Goal: Task Accomplishment & Management: Complete application form

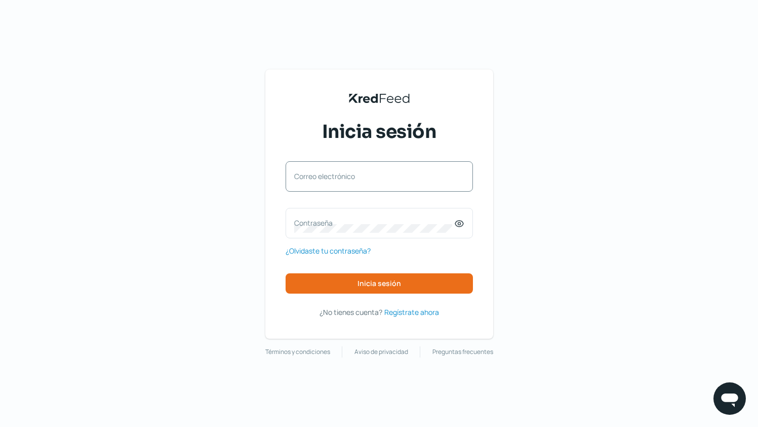
click at [379, 186] on div "Correo electrónico" at bounding box center [379, 176] width 187 height 30
click at [378, 183] on input "Correo electrónico" at bounding box center [379, 181] width 170 height 9
click at [431, 175] on div "Correo electrónico" at bounding box center [379, 176] width 187 height 30
click at [364, 186] on div "Correo electrónico" at bounding box center [379, 176] width 187 height 30
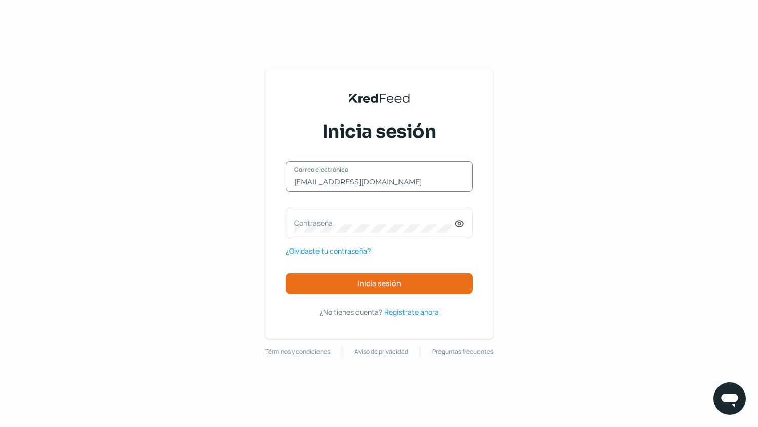
type input "[EMAIL_ADDRESS][DOMAIN_NAME]"
click at [341, 223] on label "Contraseña" at bounding box center [374, 223] width 160 height 10
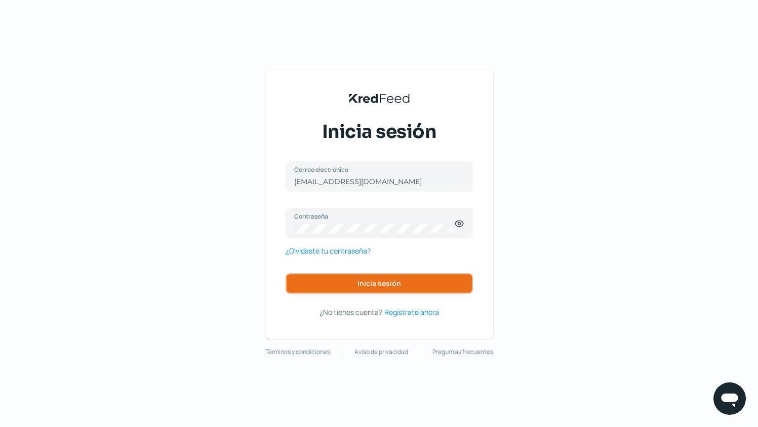
click at [360, 282] on span "Inicia sesión" at bounding box center [380, 283] width 44 height 7
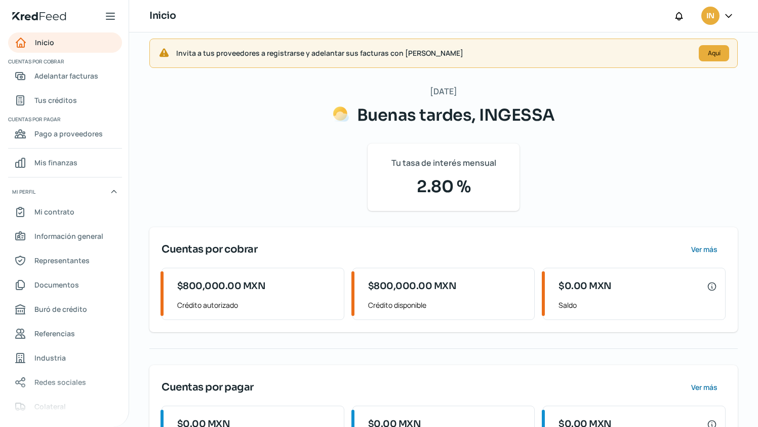
scroll to position [13, 0]
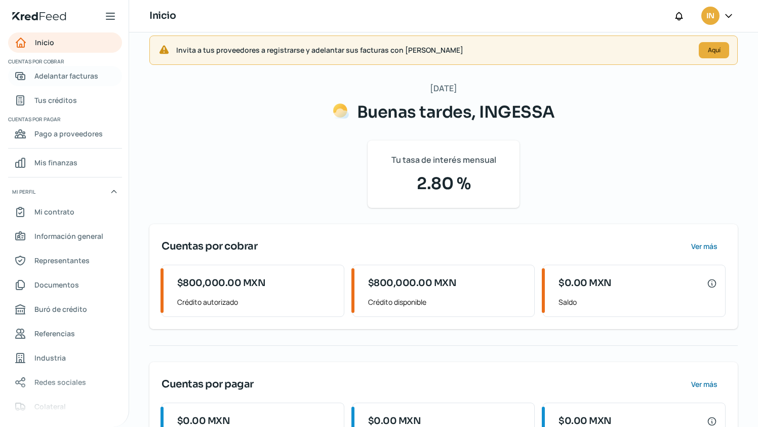
click at [86, 81] on span "Adelantar facturas" at bounding box center [66, 75] width 64 height 13
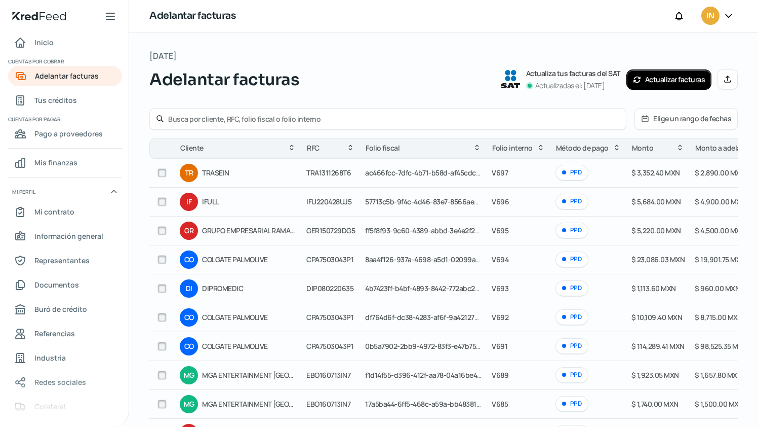
click at [259, 117] on input "text" at bounding box center [394, 119] width 452 height 10
type input "colgate"
click at [405, 112] on div "colgate" at bounding box center [387, 119] width 477 height 22
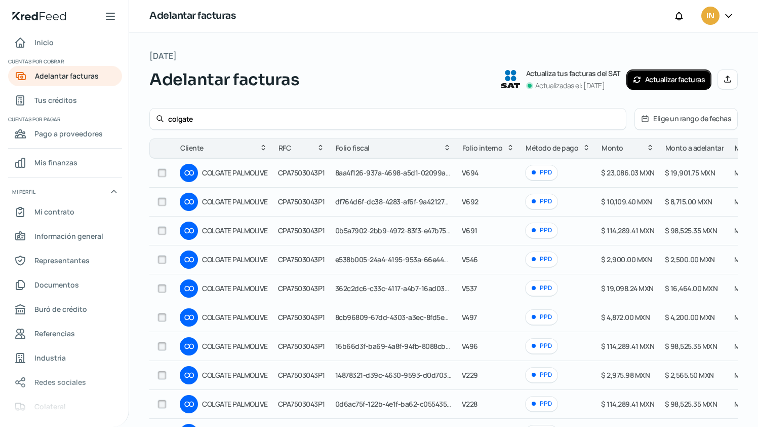
click at [163, 230] on input "checkbox" at bounding box center [162, 230] width 9 height 9
checkbox input "true"
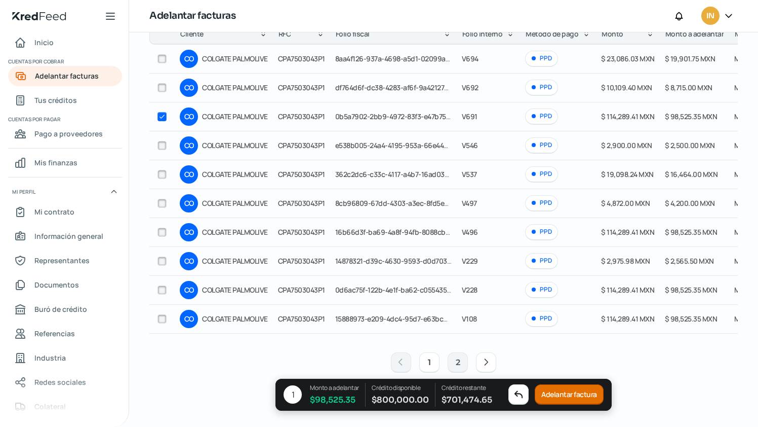
scroll to position [118, 0]
click at [160, 233] on div at bounding box center [162, 231] width 15 height 15
click at [161, 230] on input "checkbox" at bounding box center [162, 231] width 9 height 9
checkbox input "true"
click at [550, 390] on button "Adelantar facturas" at bounding box center [572, 394] width 72 height 20
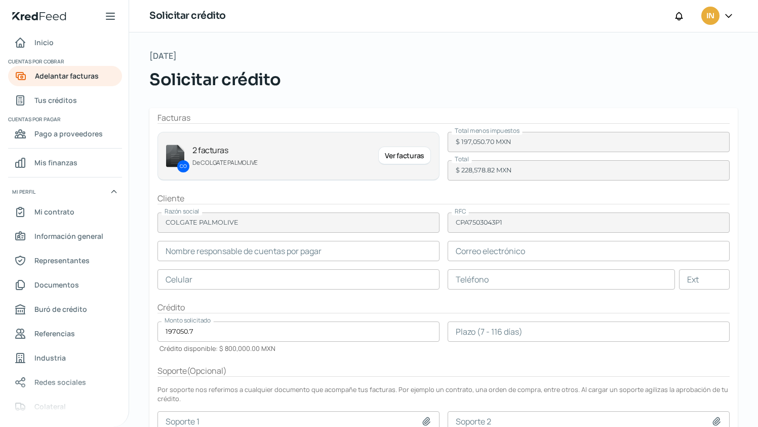
type input "[PERSON_NAME]"
type input "[EMAIL_ADDRESS][DOMAIN_NAME]"
type input "55 - 5433 - 9277"
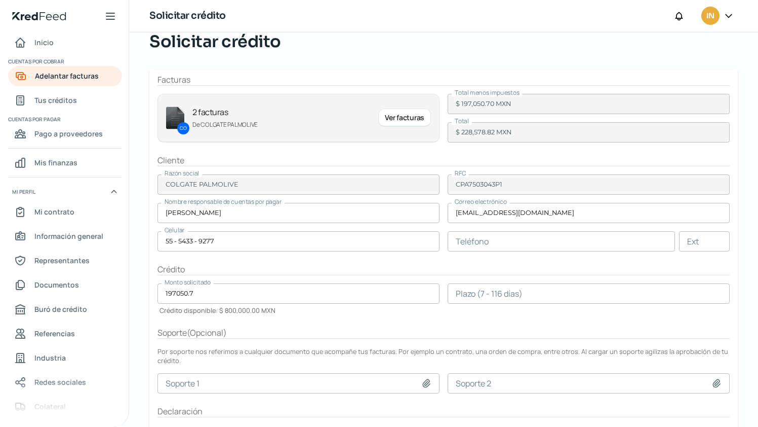
scroll to position [95, 0]
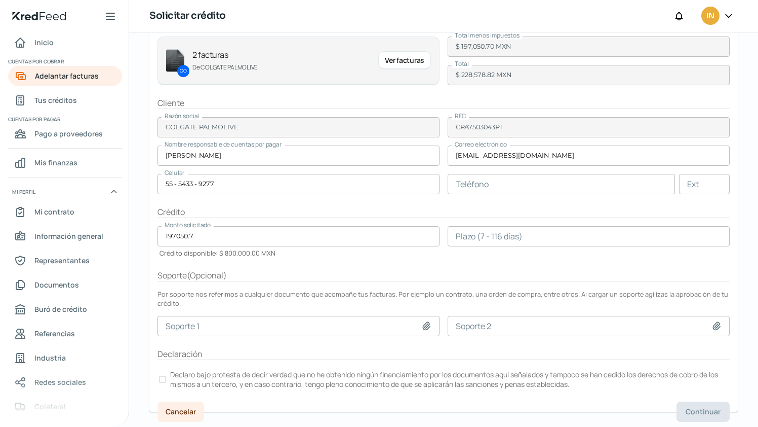
click at [579, 230] on input "number" at bounding box center [589, 236] width 282 height 20
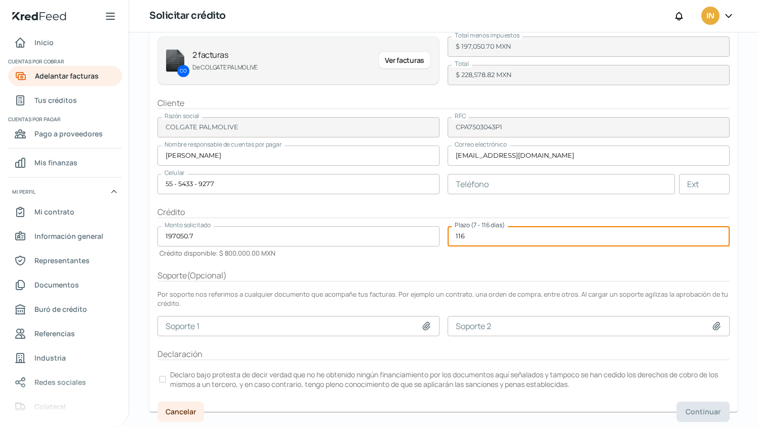
type input "116"
click at [453, 305] on div "Por soporte nos referimos a cualquier documento que acompañe tus facturas. Por …" at bounding box center [444, 298] width 572 height 18
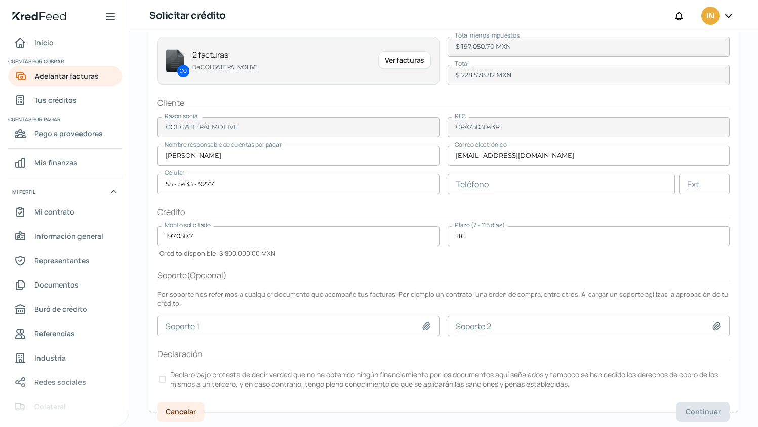
click at [161, 379] on div at bounding box center [162, 378] width 7 height 7
click at [693, 408] on span "Continuar" at bounding box center [703, 411] width 35 height 7
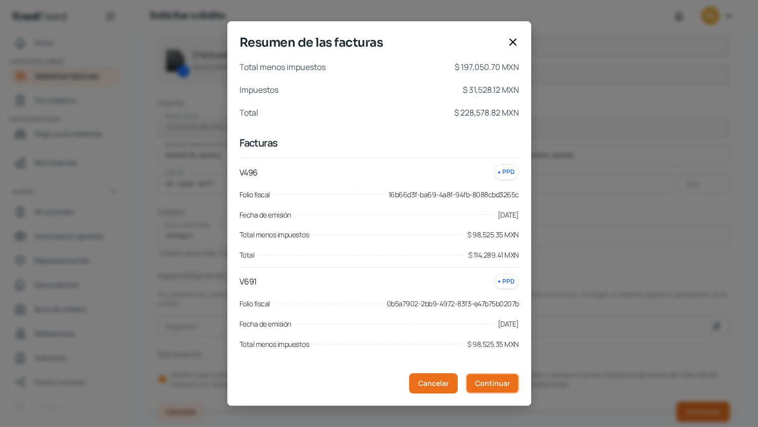
click at [482, 385] on span "Continuar" at bounding box center [492, 382] width 35 height 7
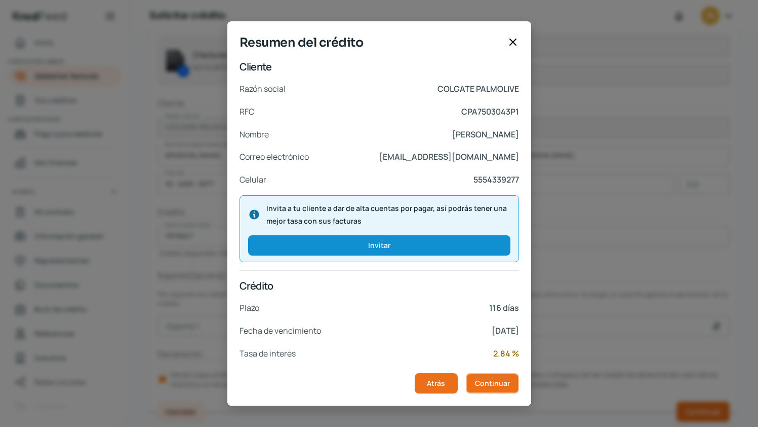
click at [482, 385] on span "Continuar" at bounding box center [492, 382] width 35 height 7
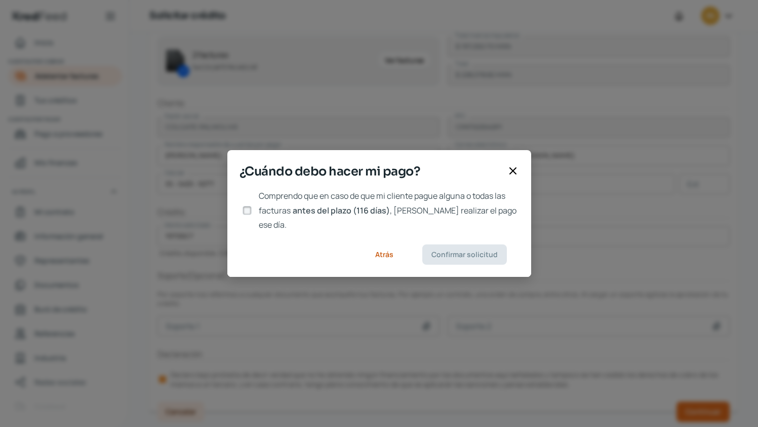
click at [244, 210] on input "Comprendo que en caso de que mi cliente pague alguna o todas las facturas antes…" at bounding box center [247, 210] width 9 height 9
checkbox input "true"
click at [456, 244] on button "Confirmar solicitud" at bounding box center [464, 254] width 85 height 20
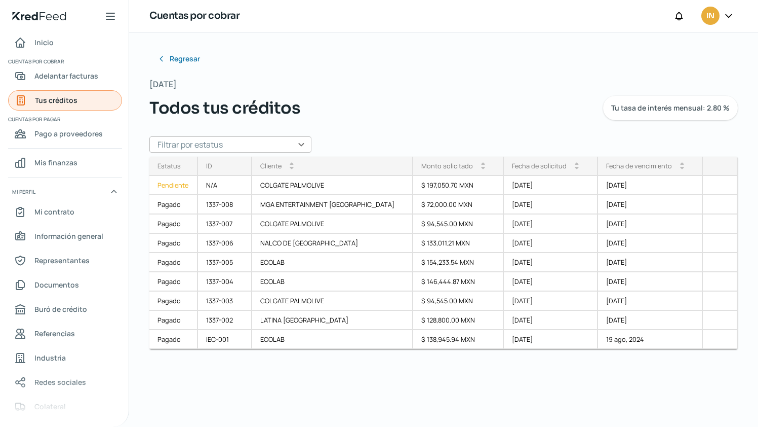
click at [57, 105] on span "Tus créditos" at bounding box center [56, 100] width 43 height 13
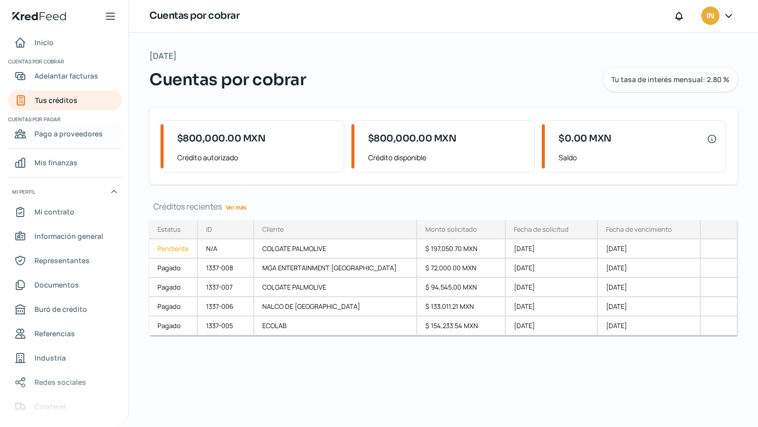
click at [32, 138] on div "Pago a proveedores" at bounding box center [58, 134] width 89 height 12
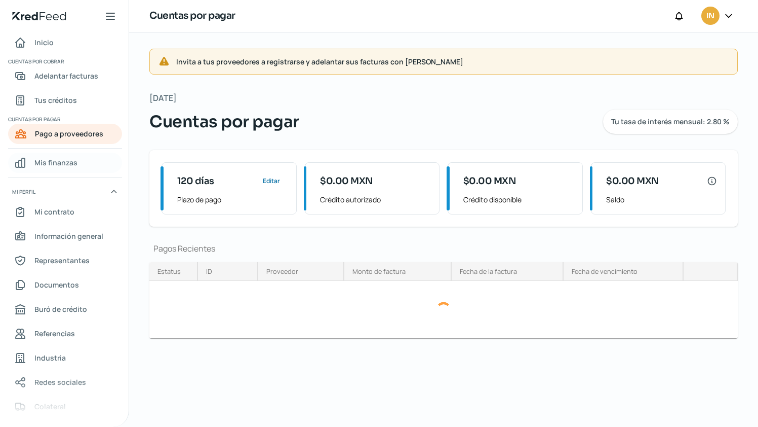
click at [44, 166] on span "Mis finanzas" at bounding box center [55, 162] width 43 height 13
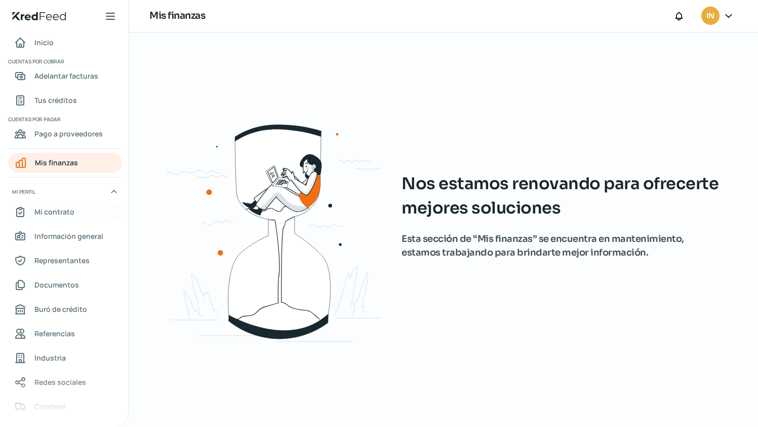
click at [72, 216] on span "Mi contrato" at bounding box center [54, 211] width 40 height 13
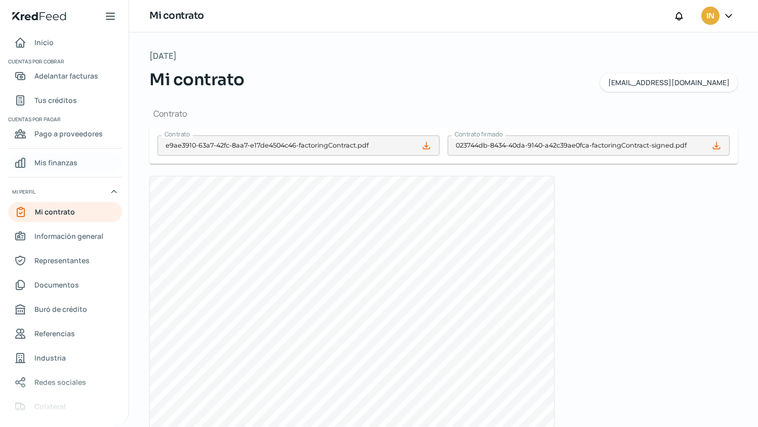
click at [64, 168] on span "Mis finanzas" at bounding box center [55, 162] width 43 height 13
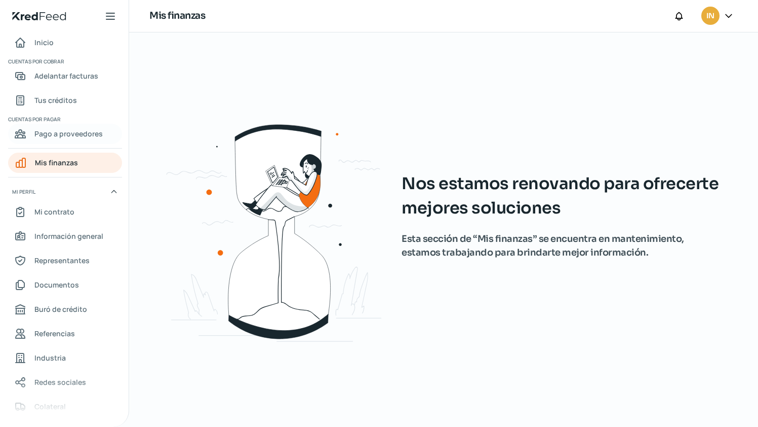
click at [69, 140] on link "Pago a proveedores" at bounding box center [65, 134] width 114 height 20
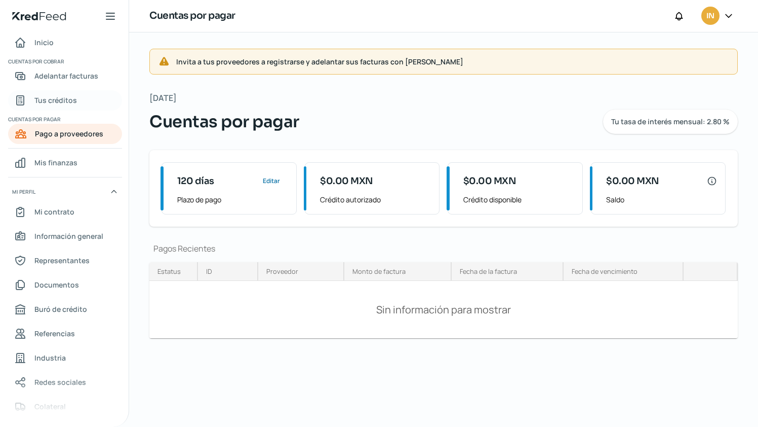
click at [44, 99] on span "Tus créditos" at bounding box center [55, 100] width 43 height 13
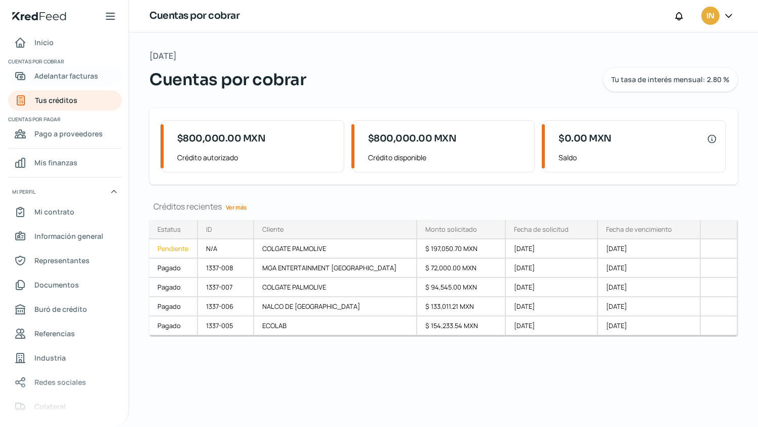
click at [46, 84] on link "Adelantar facturas" at bounding box center [65, 76] width 114 height 20
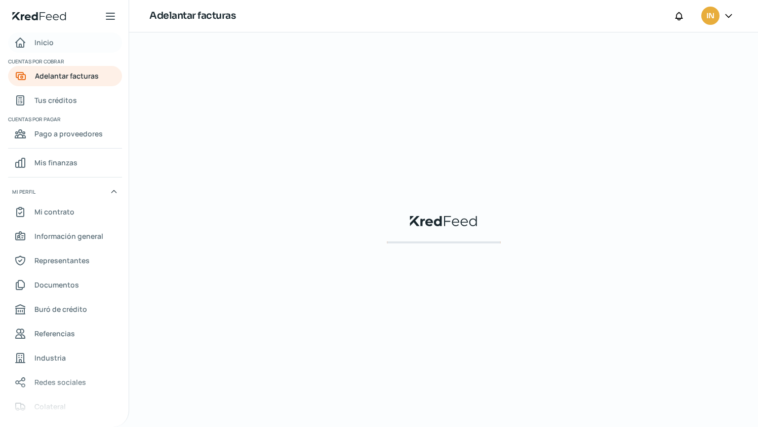
click at [32, 41] on div "Inicio" at bounding box center [34, 42] width 40 height 12
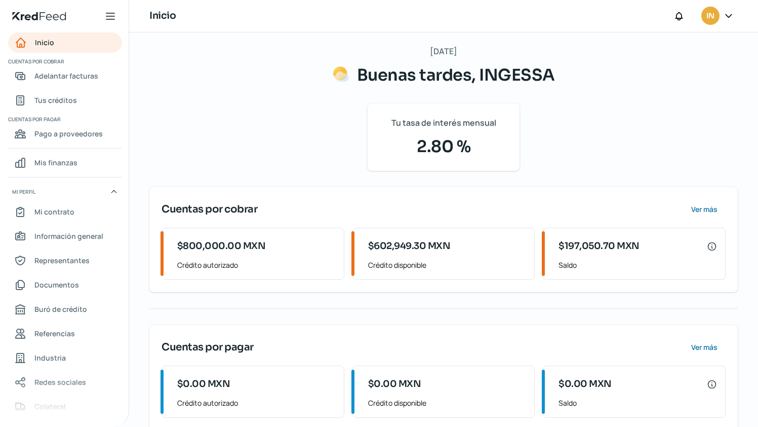
scroll to position [69, 0]
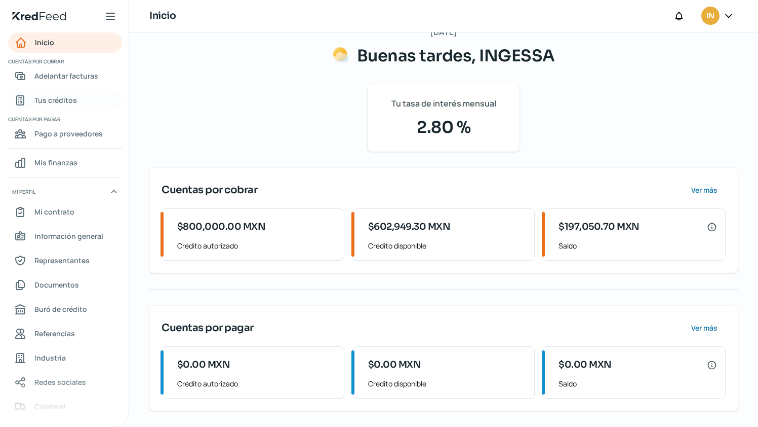
click at [29, 105] on div "Tus créditos" at bounding box center [45, 100] width 63 height 12
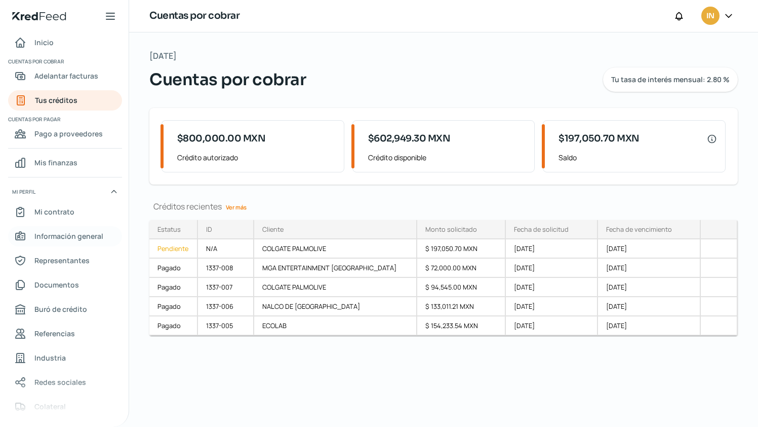
click at [73, 236] on span "Información general" at bounding box center [68, 235] width 69 height 13
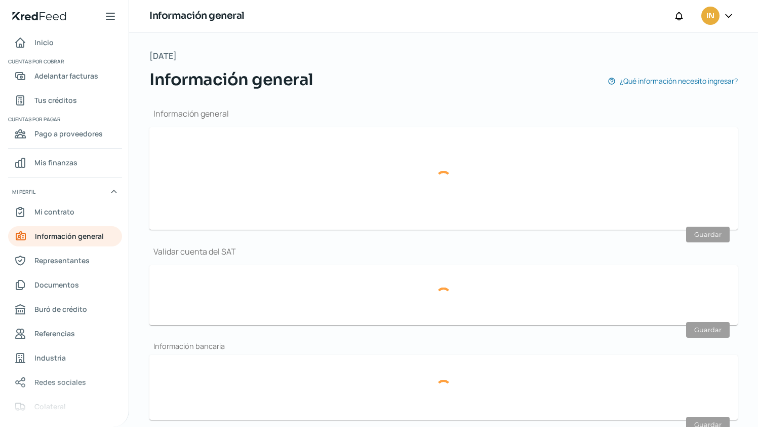
type input "[EMAIL_ADDRESS][DOMAIN_NAME]"
type input "Personas [PERSON_NAME] del régimen general"
type input "INGESSA"
type input "55 - 2728 - 1262"
type input "55 - 3868 - 0724"
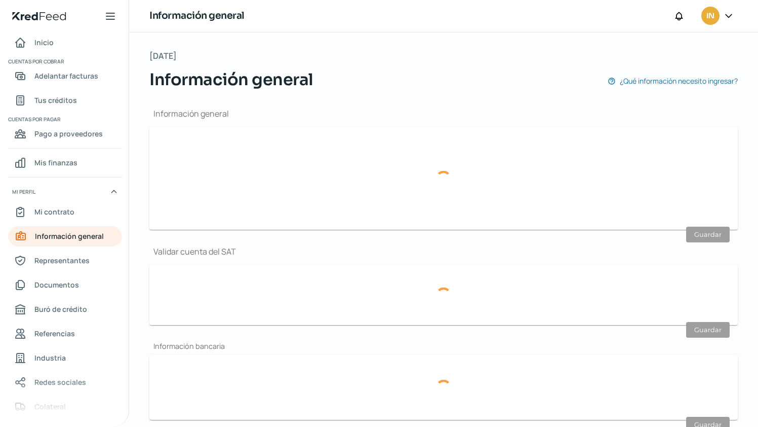
type input "111"
type input "IEC170712SV1"
type input "BANORTE/IXE"
type input "072180003277121528"
type input "[PERSON_NAME] del Río"
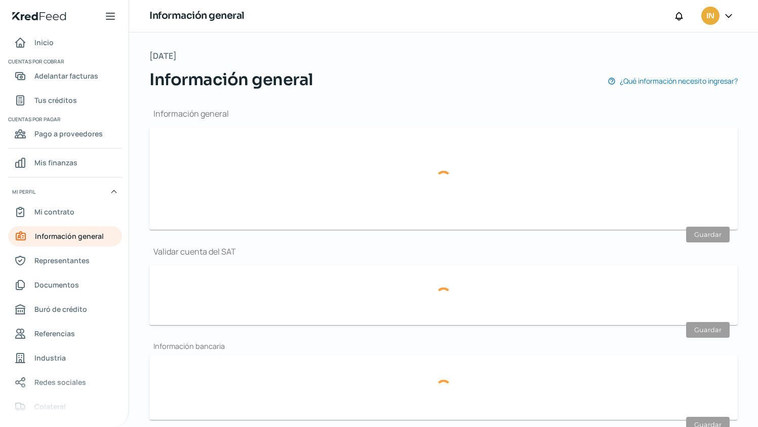
type input "21"
type input "Altos"
type input "53110"
type input "[GEOGRAPHIC_DATA][PERSON_NAME]"
type input "Naucalpan de Juárez"
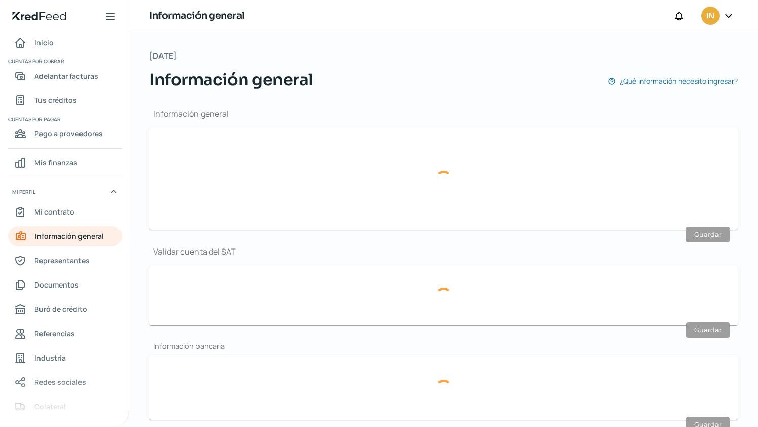
type input "[GEOGRAPHIC_DATA]"
type input "COMP DOM SEPT.pdf"
type input "[PERSON_NAME] del Río"
type input "21"
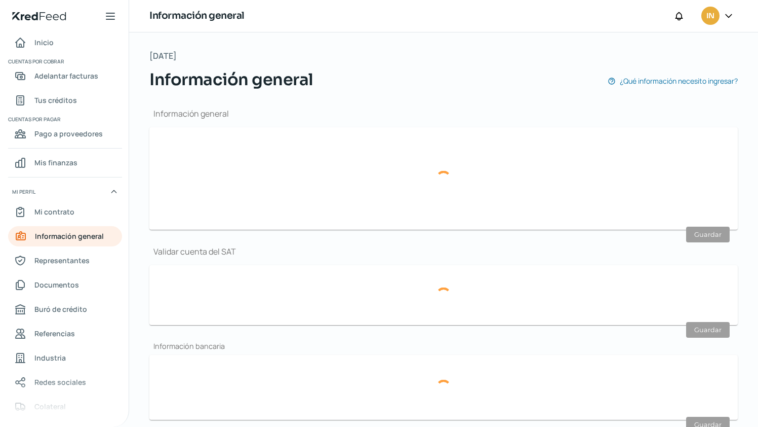
type input "Altos"
type input "53110"
type input "[GEOGRAPHIC_DATA][PERSON_NAME]"
type input "Naucalpan de Juárez"
type input "[GEOGRAPHIC_DATA]"
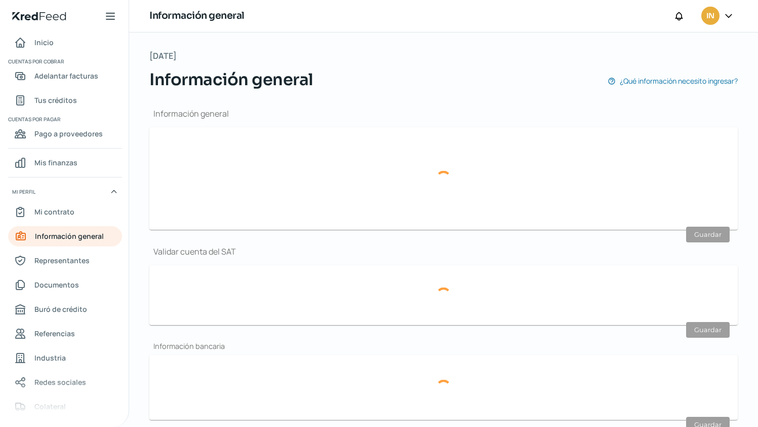
type input "[GEOGRAPHIC_DATA]"
type input "COMP DOM SEPT.pdf"
type input "7"
type input "4"
type input "Propia"
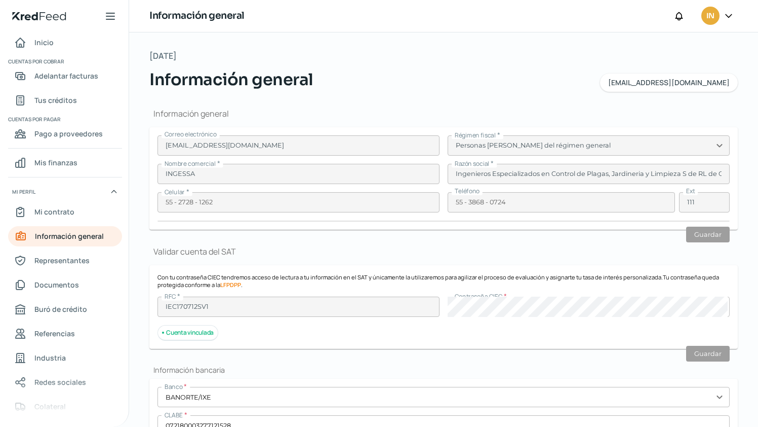
click at [712, 21] on span "IN" at bounding box center [711, 16] width 8 height 12
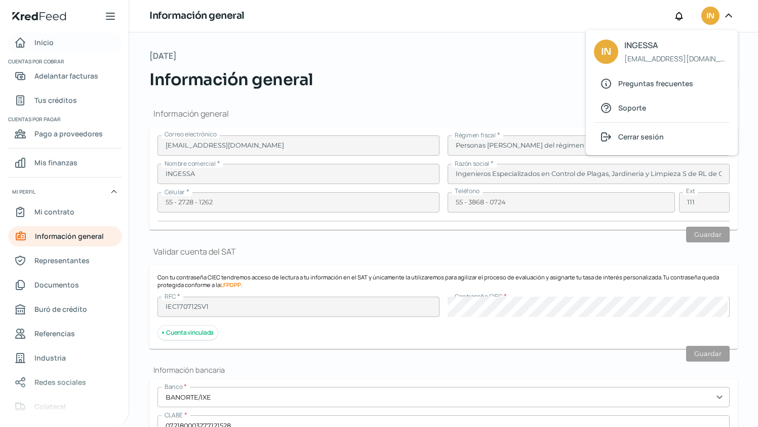
click at [41, 46] on span "Inicio" at bounding box center [43, 42] width 19 height 13
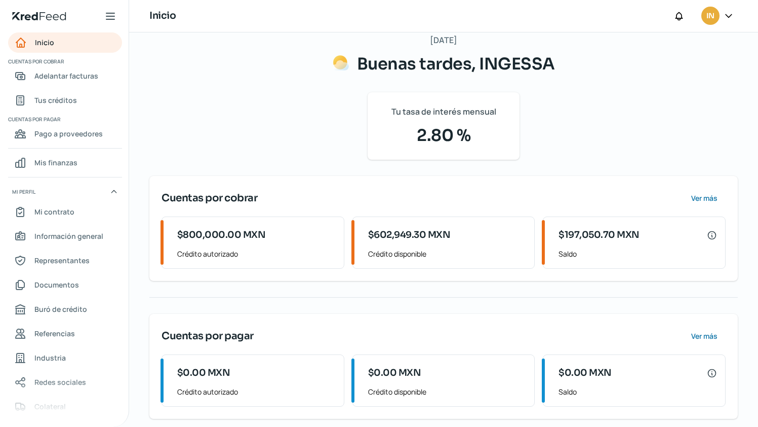
scroll to position [69, 0]
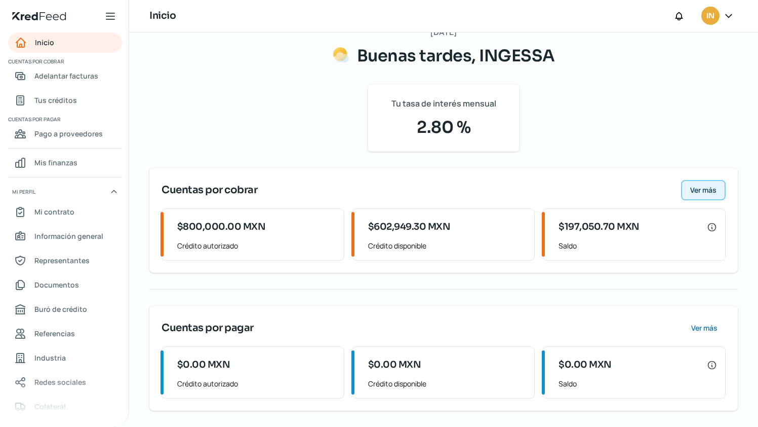
click at [701, 186] on span "Ver más" at bounding box center [703, 189] width 26 height 7
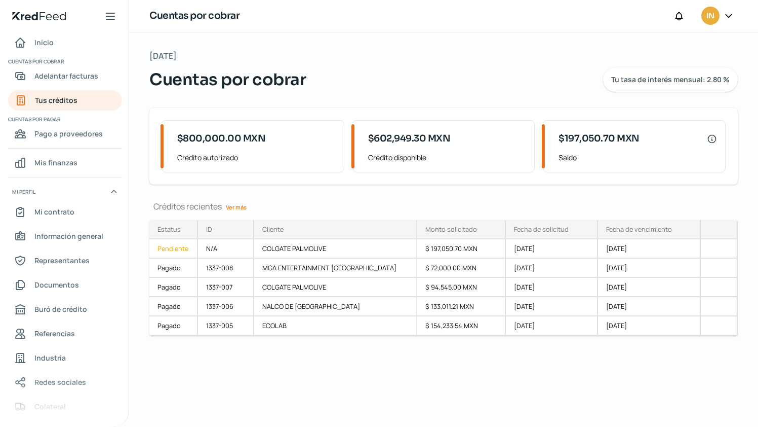
click at [413, 150] on div "$602,949.30 MXN Crédito disponible" at bounding box center [445, 146] width 179 height 51
click at [588, 148] on div "$197,050.70 MXN Saldo" at bounding box center [636, 146] width 179 height 51
click at [44, 44] on span "Inicio" at bounding box center [43, 42] width 19 height 13
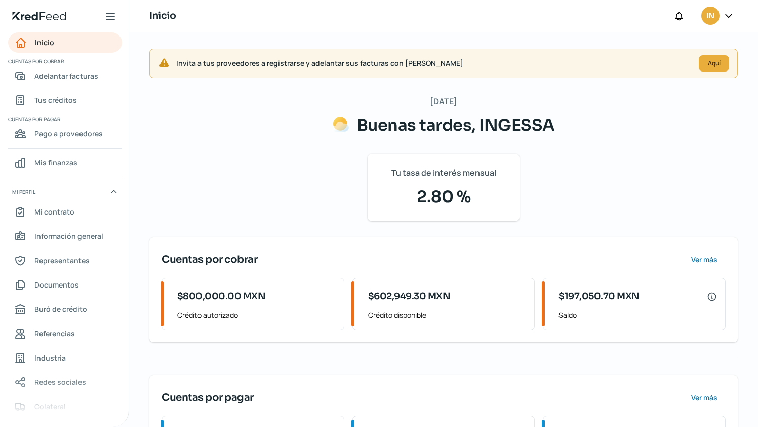
click at [710, 20] on span "IN" at bounding box center [711, 16] width 8 height 12
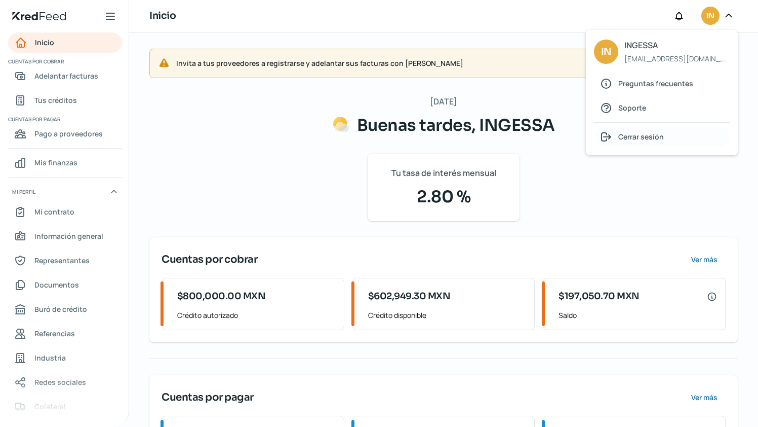
click at [631, 139] on span "Cerrar sesión" at bounding box center [642, 136] width 46 height 13
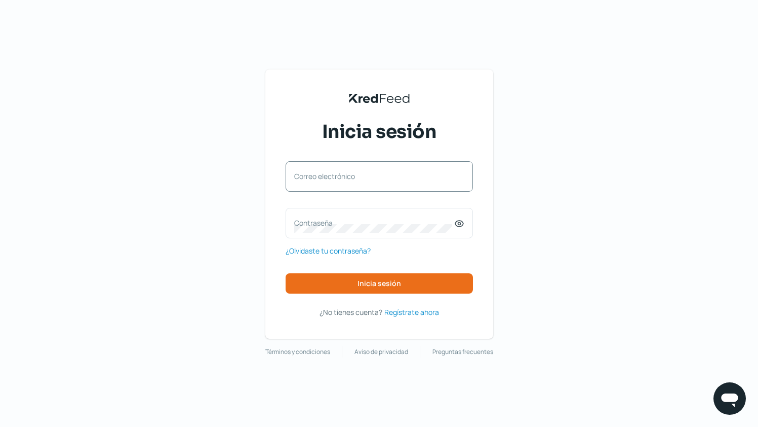
click at [357, 180] on label "Correo electrónico" at bounding box center [374, 176] width 160 height 10
click at [357, 180] on input "Correo electrónico" at bounding box center [379, 181] width 170 height 9
click at [354, 174] on div "Correo electrónico" at bounding box center [379, 176] width 187 height 30
click at [349, 171] on label "Correo electrónico" at bounding box center [374, 176] width 160 height 10
click at [349, 177] on input "Correo electrónico" at bounding box center [379, 181] width 170 height 9
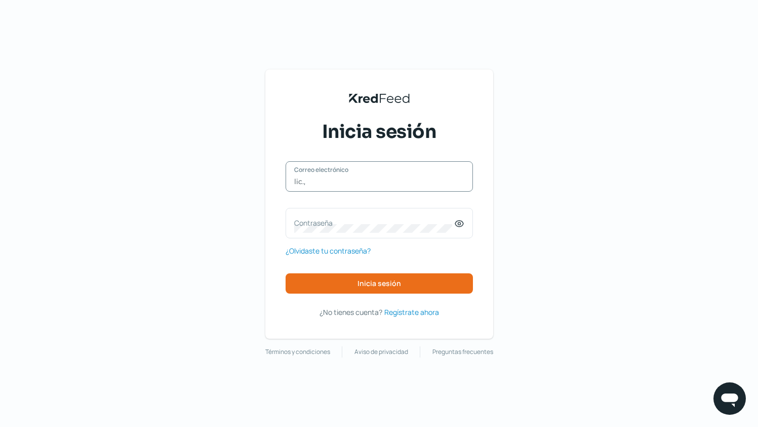
type input "[EMAIL_ADDRESS][DOMAIN_NAME]"
click at [374, 218] on label "Contraseña" at bounding box center [374, 223] width 160 height 10
click at [375, 223] on div "Contraseña" at bounding box center [379, 223] width 187 height 30
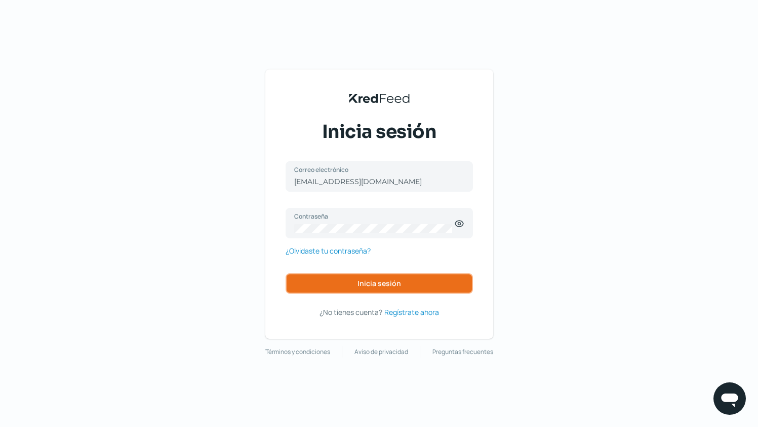
click at [392, 285] on span "Inicia sesión" at bounding box center [380, 283] width 44 height 7
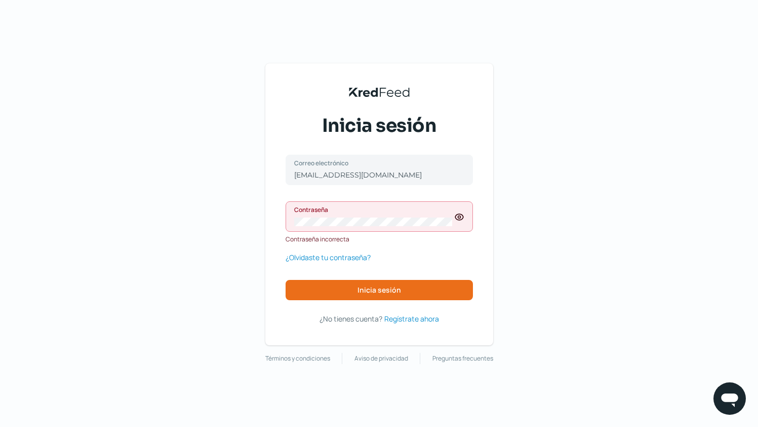
click at [464, 219] on icon at bounding box center [459, 217] width 10 height 10
click at [430, 231] on div "Contraseña" at bounding box center [379, 216] width 187 height 30
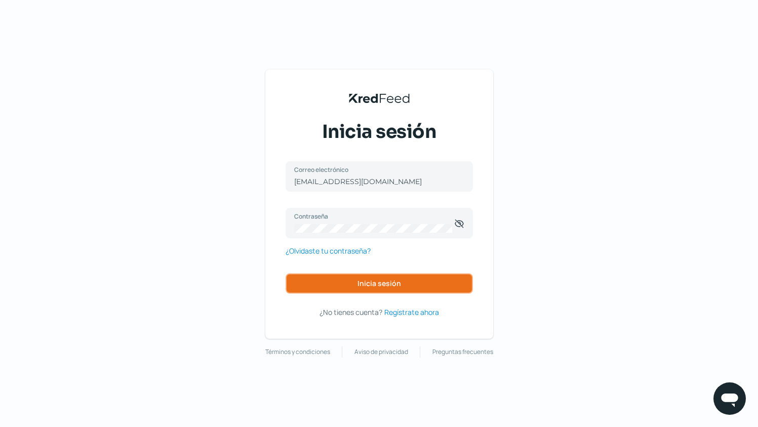
click at [297, 280] on button "Inicia sesión" at bounding box center [379, 283] width 187 height 20
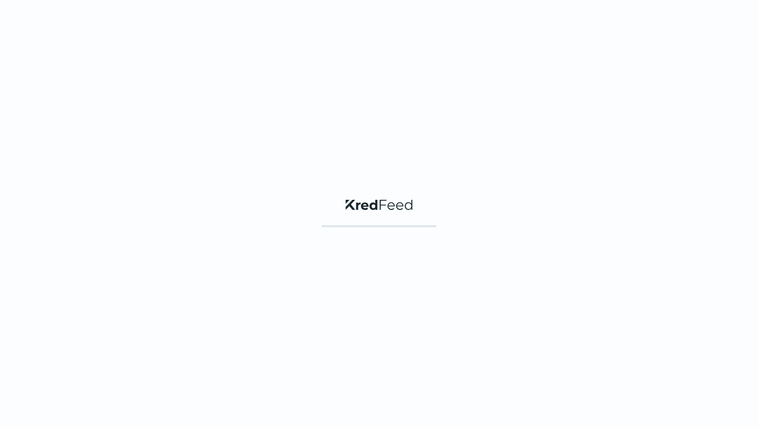
click at [402, 288] on div "KredFeed's Black Logo" at bounding box center [379, 213] width 758 height 427
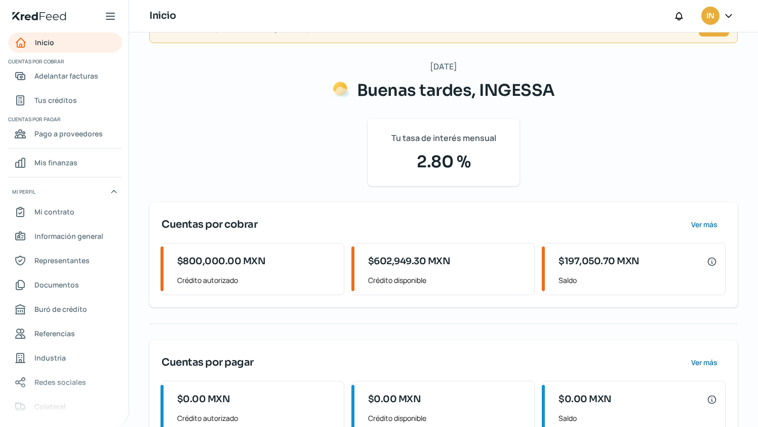
scroll to position [69, 0]
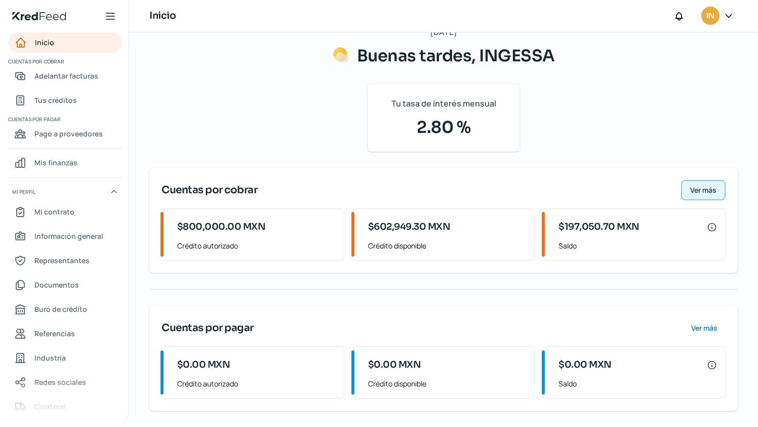
click at [695, 190] on span "Ver más" at bounding box center [703, 189] width 26 height 7
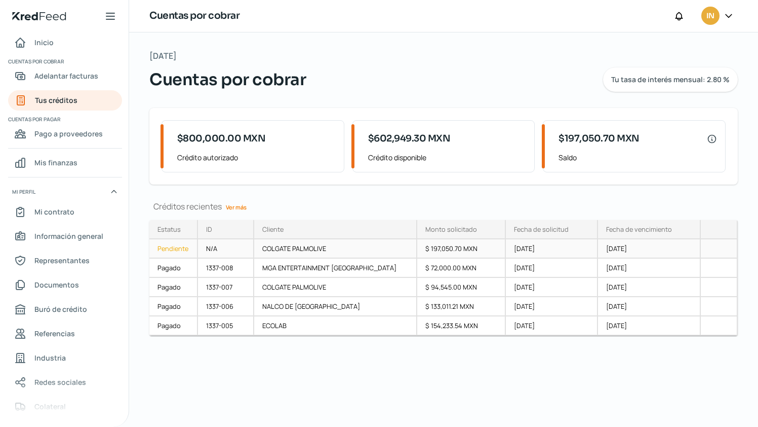
click at [170, 250] on div "Pendiente" at bounding box center [173, 248] width 49 height 19
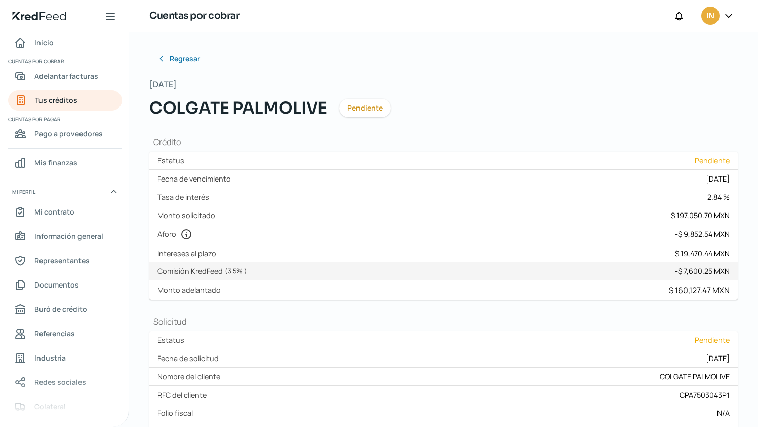
click at [63, 111] on nav "Inicio Cuentas por cobrar Adelantar facturas Tus créditos Cuentas por pagar Pag…" at bounding box center [64, 223] width 129 height 382
click at [60, 101] on span "Tus créditos" at bounding box center [56, 100] width 43 height 13
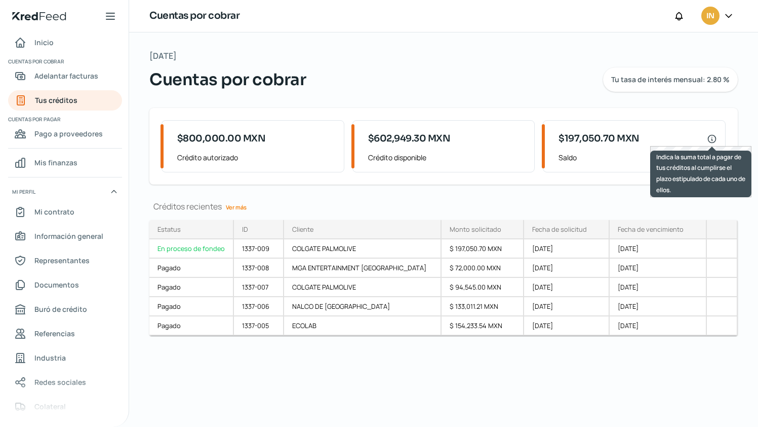
click at [713, 138] on icon at bounding box center [712, 139] width 10 height 10
click at [710, 137] on icon at bounding box center [712, 139] width 10 height 10
